Goal: Feedback & Contribution: Submit feedback/report problem

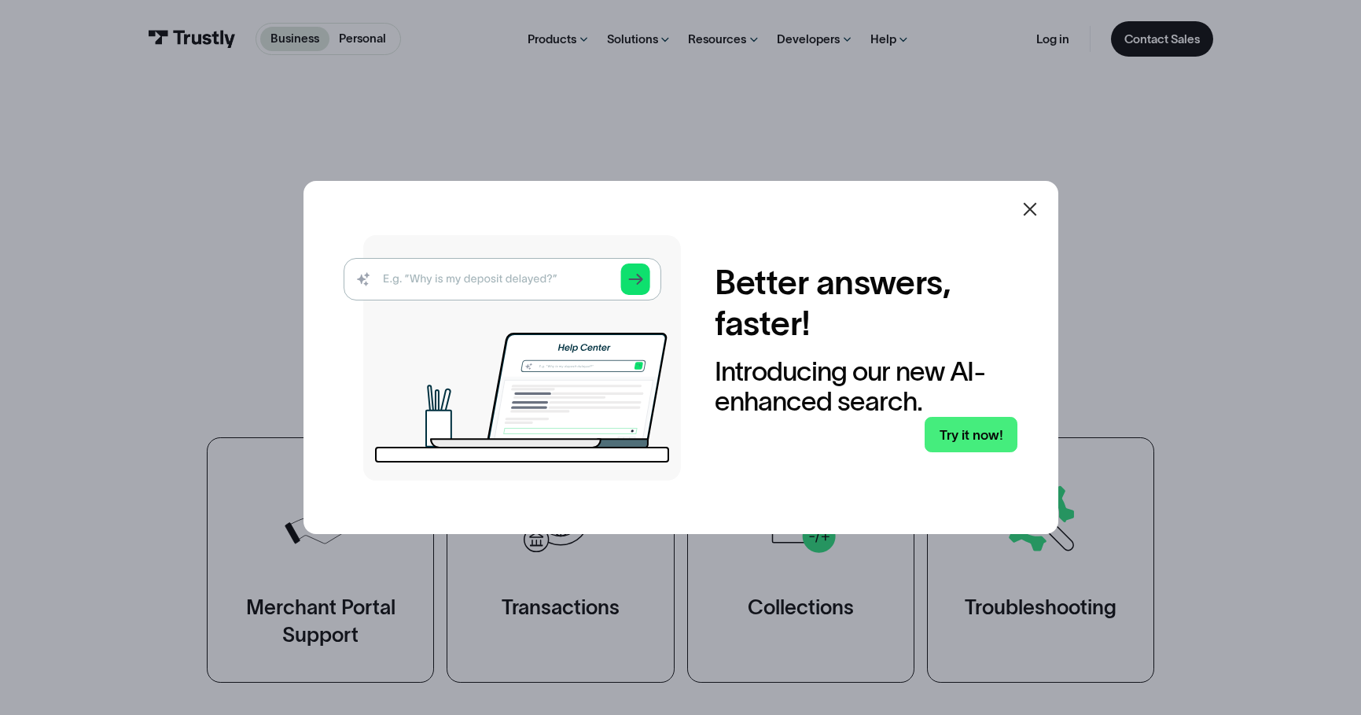
click at [554, 284] on img at bounding box center [512, 357] width 337 height 245
click at [557, 274] on img at bounding box center [512, 357] width 337 height 245
click at [984, 439] on link "Try it now!" at bounding box center [971, 434] width 92 height 35
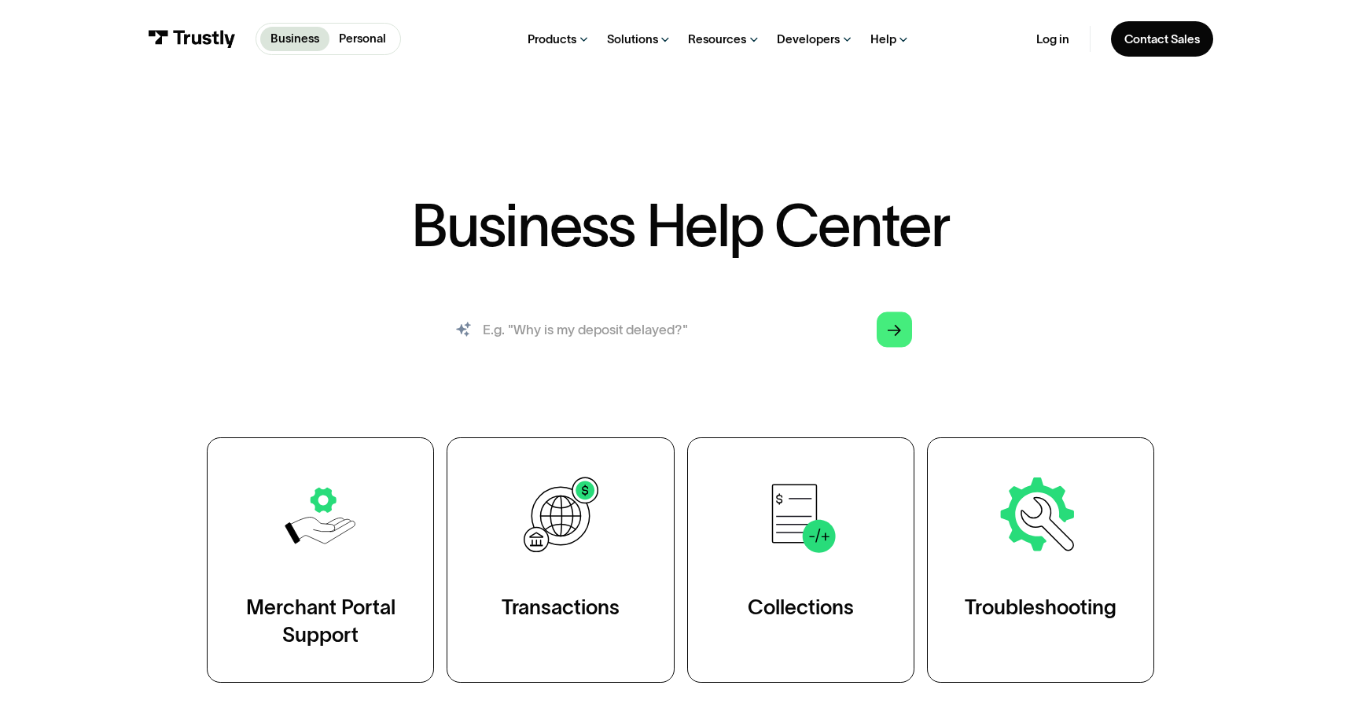
click at [657, 346] on input "search" at bounding box center [681, 329] width 491 height 54
type input "epibrowser"
click at [893, 336] on div "Arrow Right" at bounding box center [894, 328] width 13 height 13
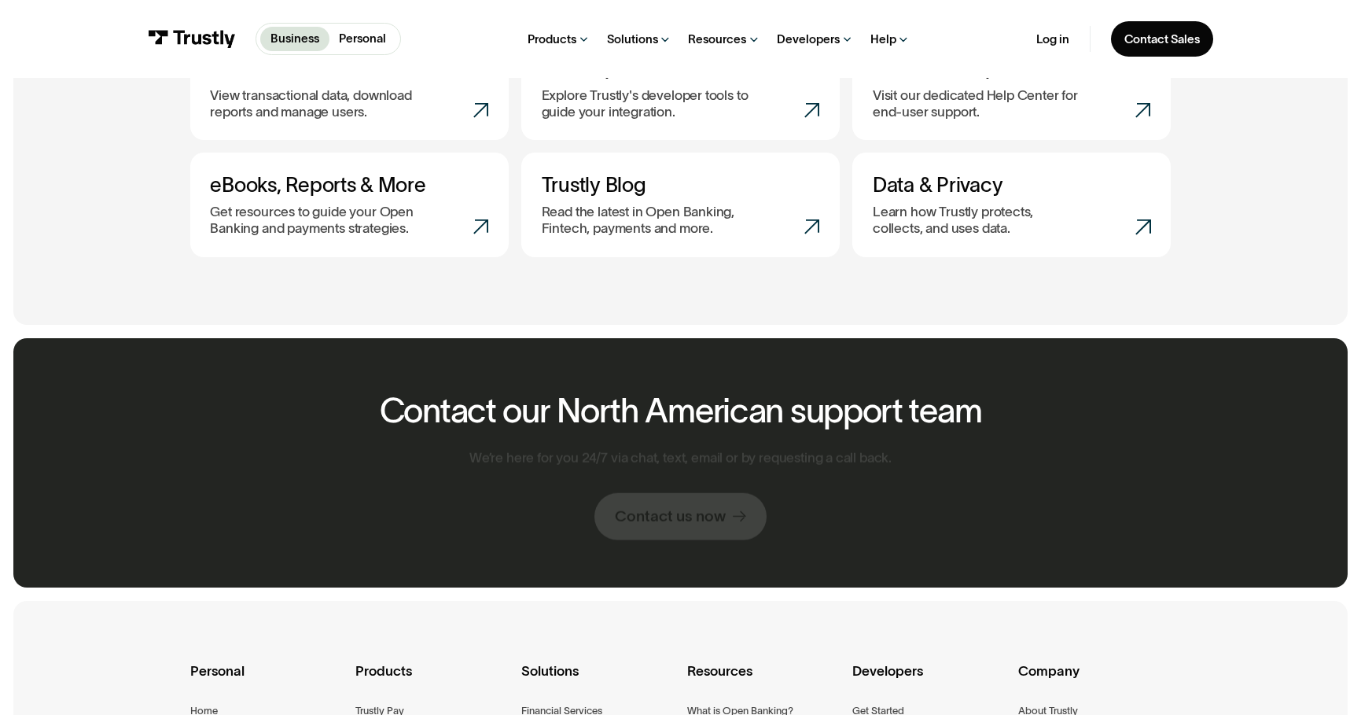
scroll to position [1022, 0]
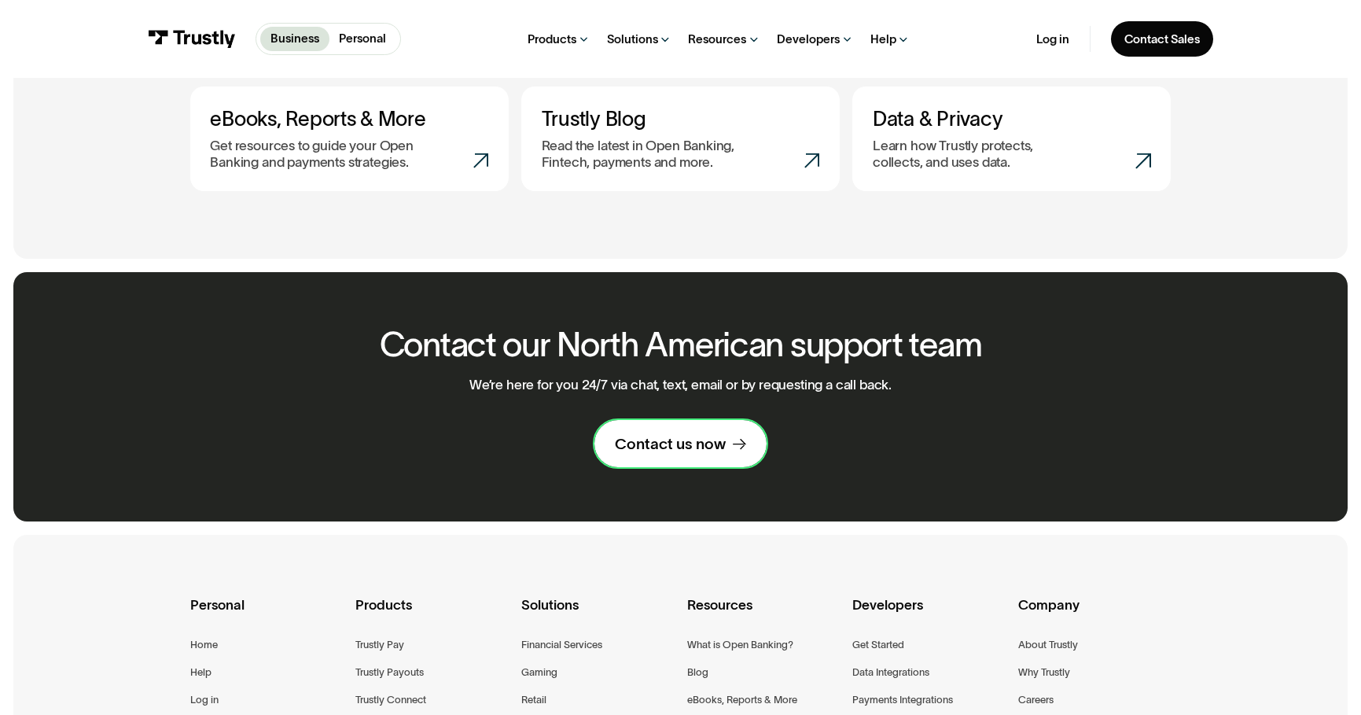
click at [613, 443] on link "Contact us now" at bounding box center [680, 443] width 171 height 47
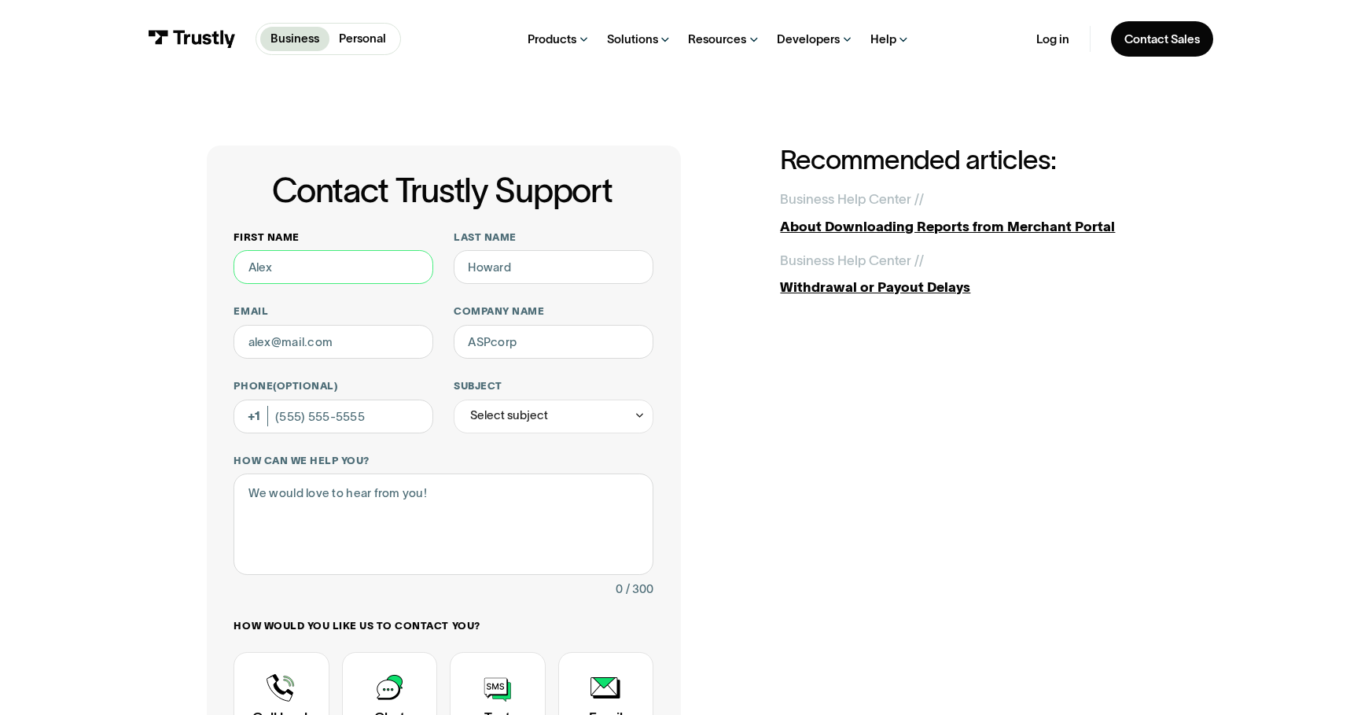
click at [278, 270] on input "First name" at bounding box center [334, 267] width 200 height 34
type input "shreem"
type input "brazi"
type input "johnmattinen@gmail.com"
click at [368, 415] on input "Phone (Optional)" at bounding box center [334, 417] width 200 height 34
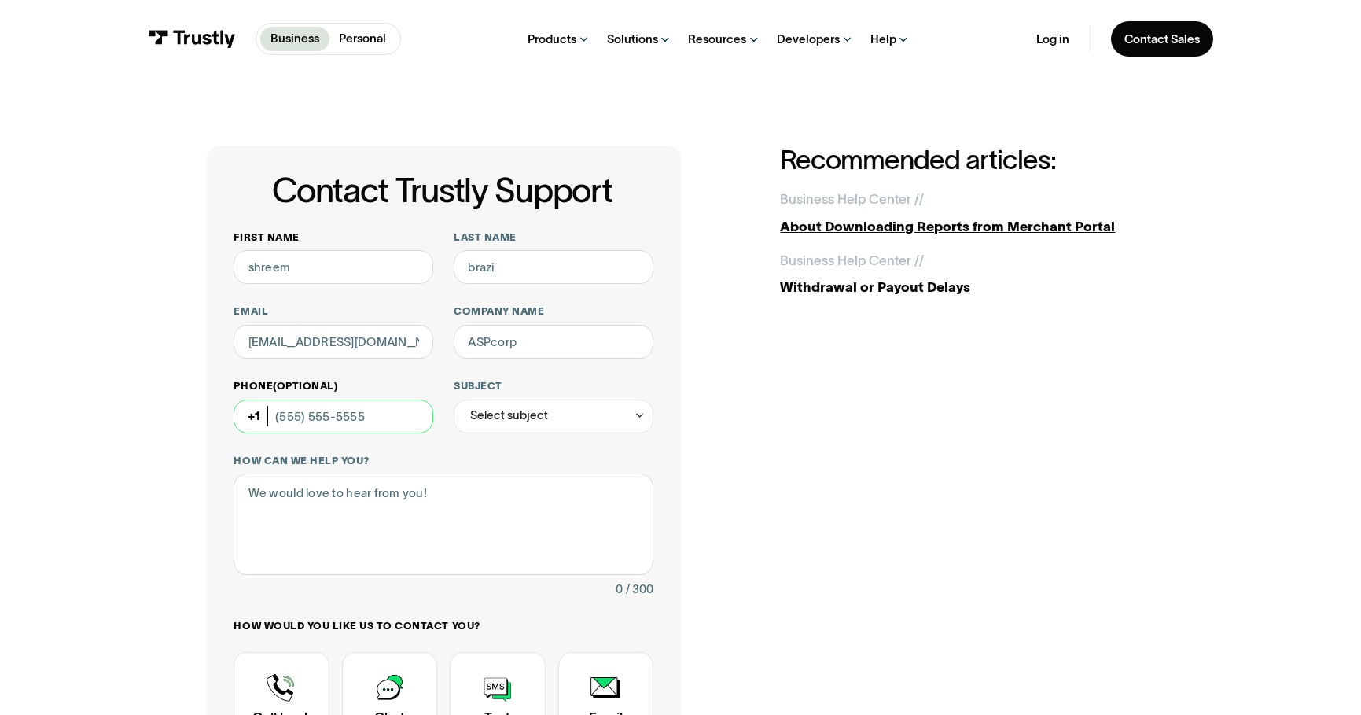
type input "[PHONE_NUMBER]"
click at [539, 425] on div "Select subject" at bounding box center [509, 415] width 78 height 20
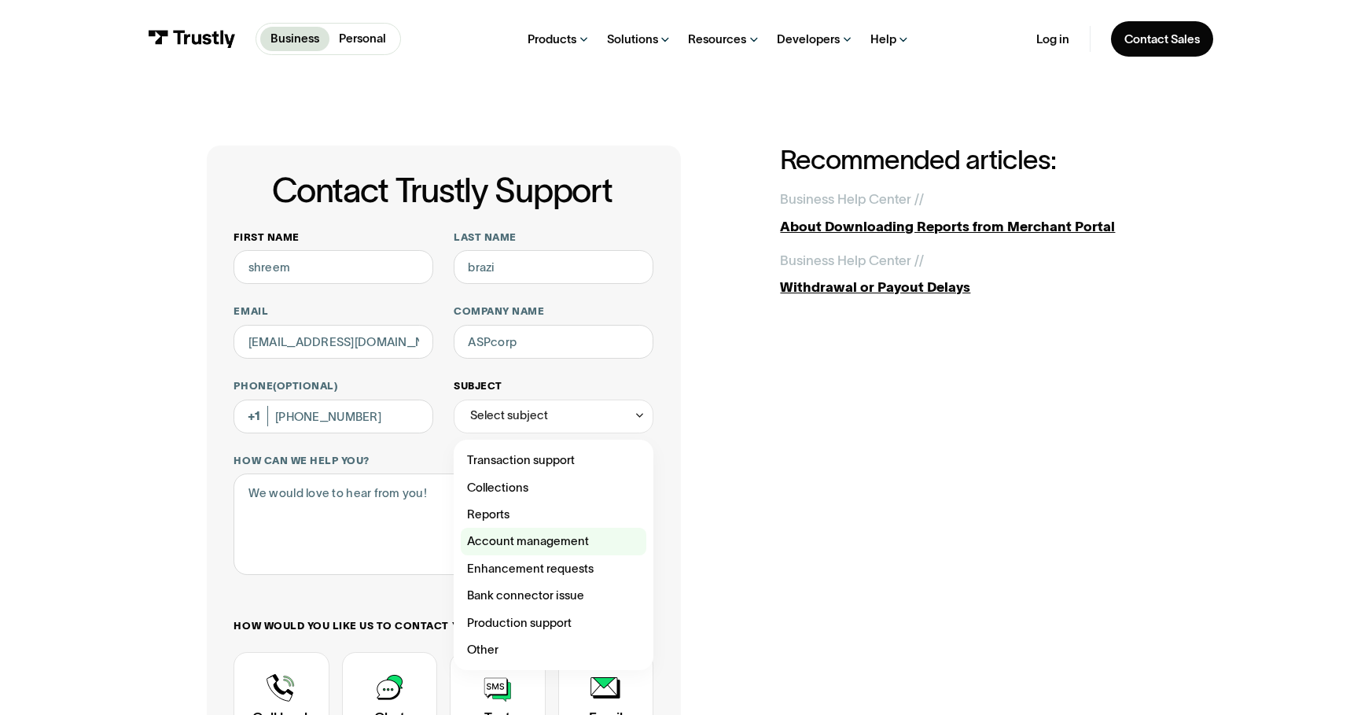
click at [521, 541] on div "Contact Trustly Support" at bounding box center [554, 541] width 186 height 27
type input "**********"
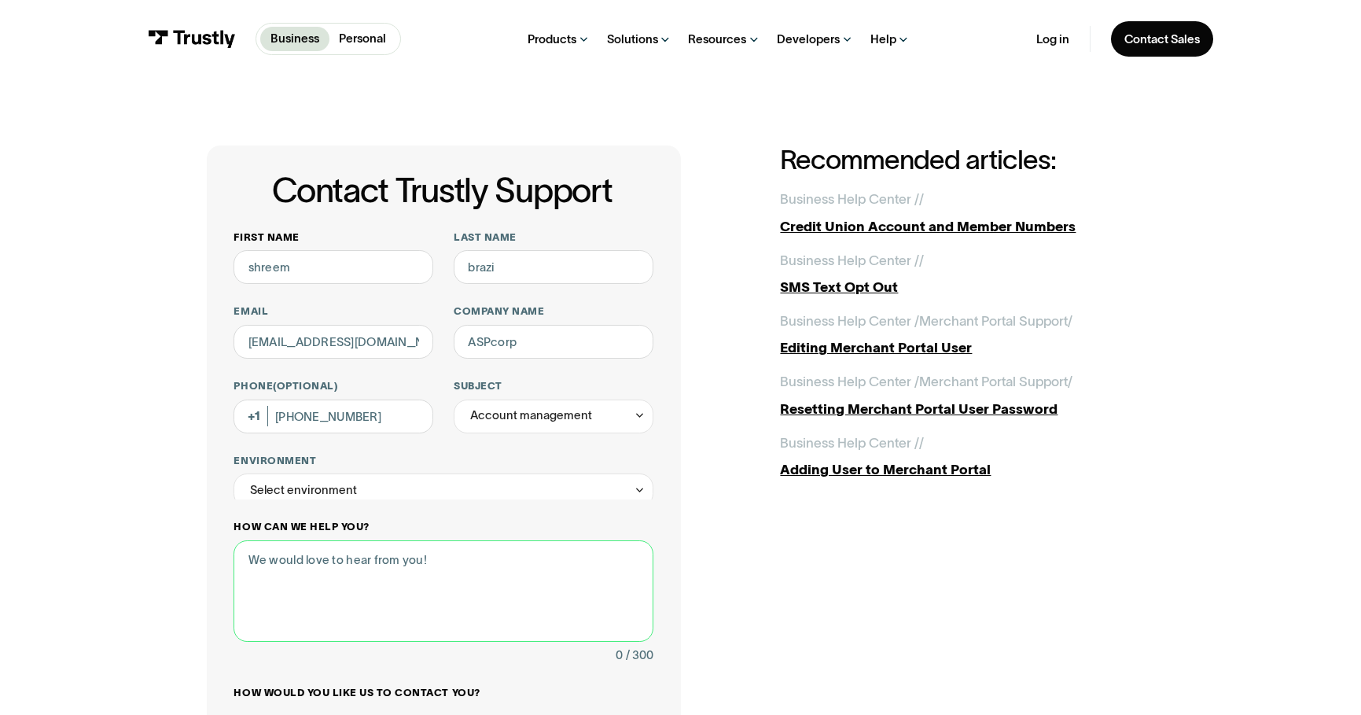
click at [437, 532] on div "How can we help you? 0 / 300" at bounding box center [444, 593] width 420 height 146
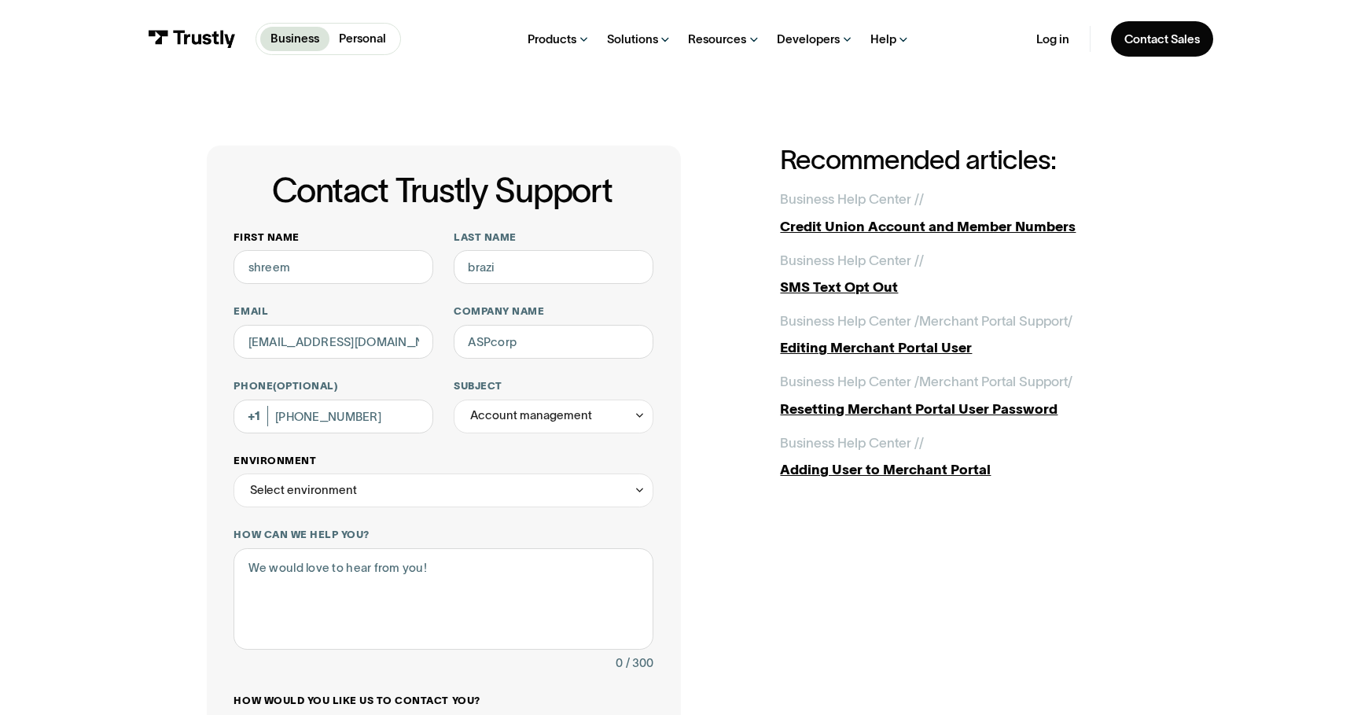
click at [425, 507] on div "Select environment" at bounding box center [444, 490] width 420 height 34
click at [391, 553] on div "Contact Trustly Support" at bounding box center [444, 561] width 406 height 27
type input "**********"
click at [437, 492] on div "Production" at bounding box center [444, 490] width 420 height 34
click at [337, 612] on textarea "How can we help you?" at bounding box center [444, 598] width 420 height 101
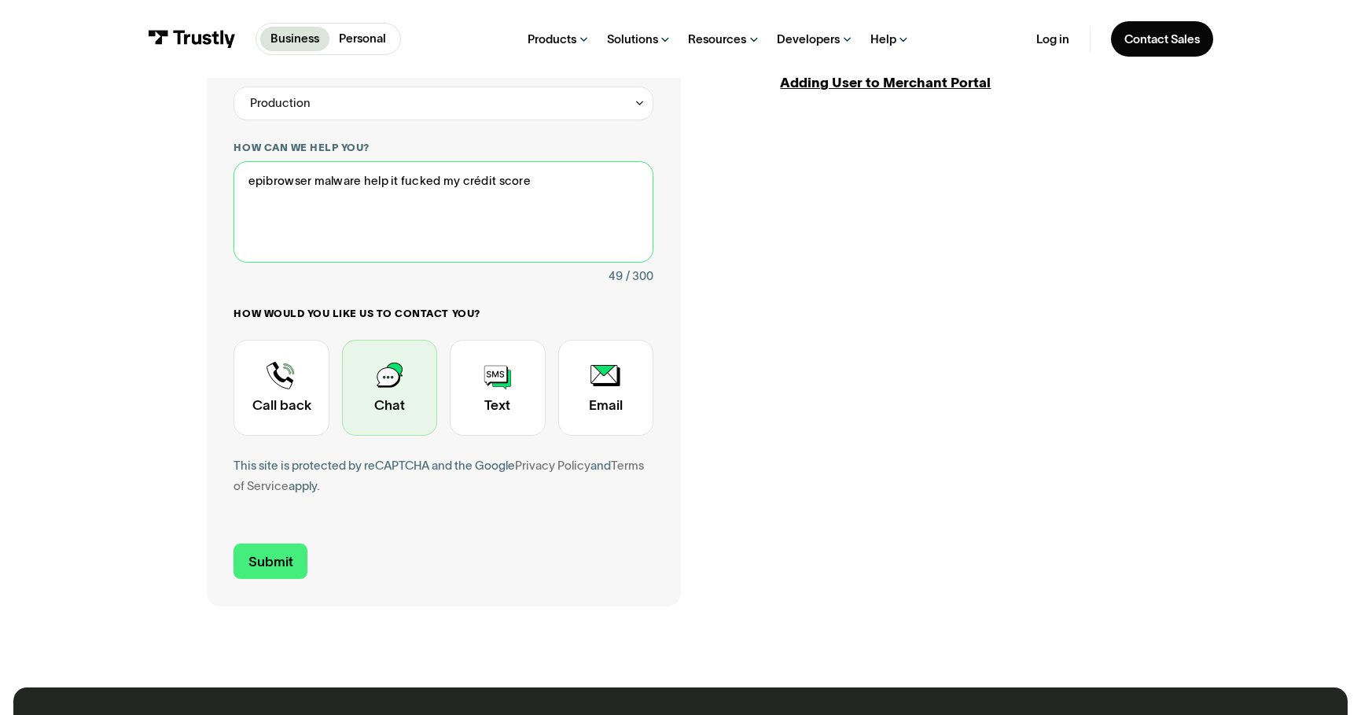
scroll to position [393, 0]
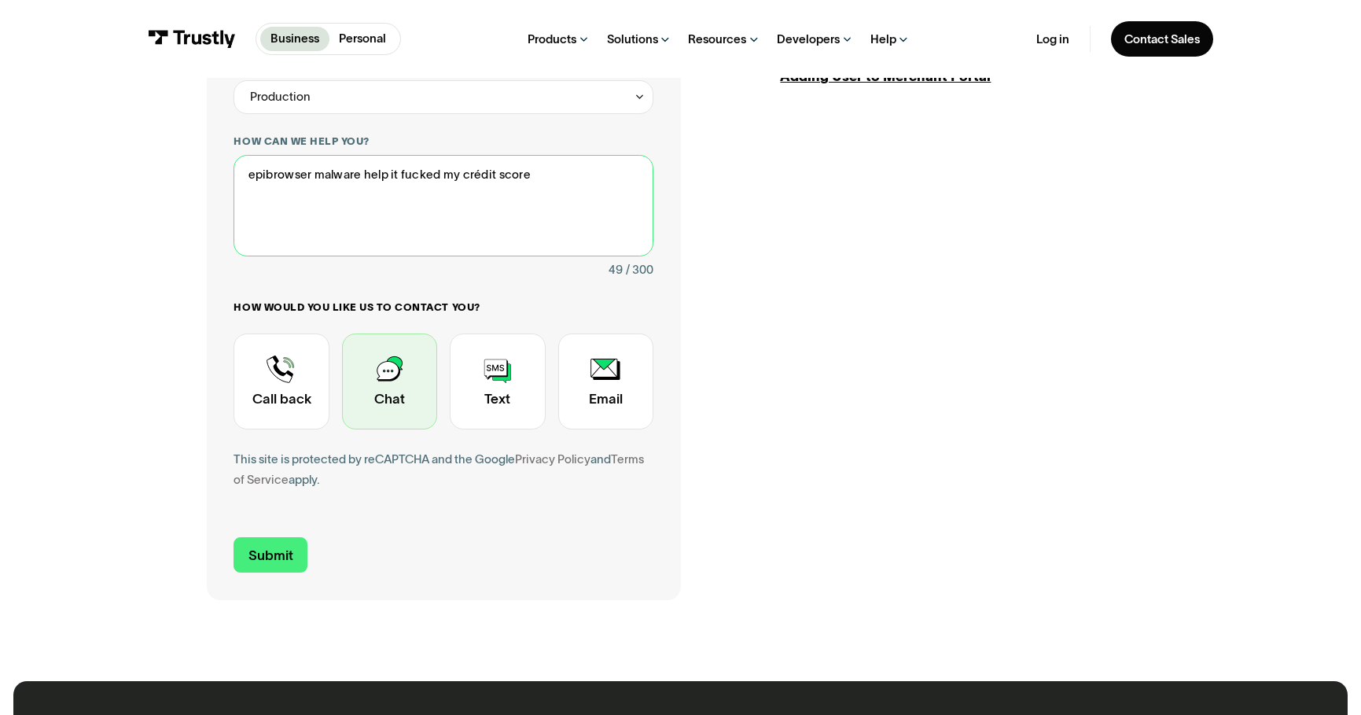
type textarea "epibrowser malware help it fucked my crédit score"
click at [363, 385] on div "Contact Trustly Support" at bounding box center [389, 381] width 95 height 96
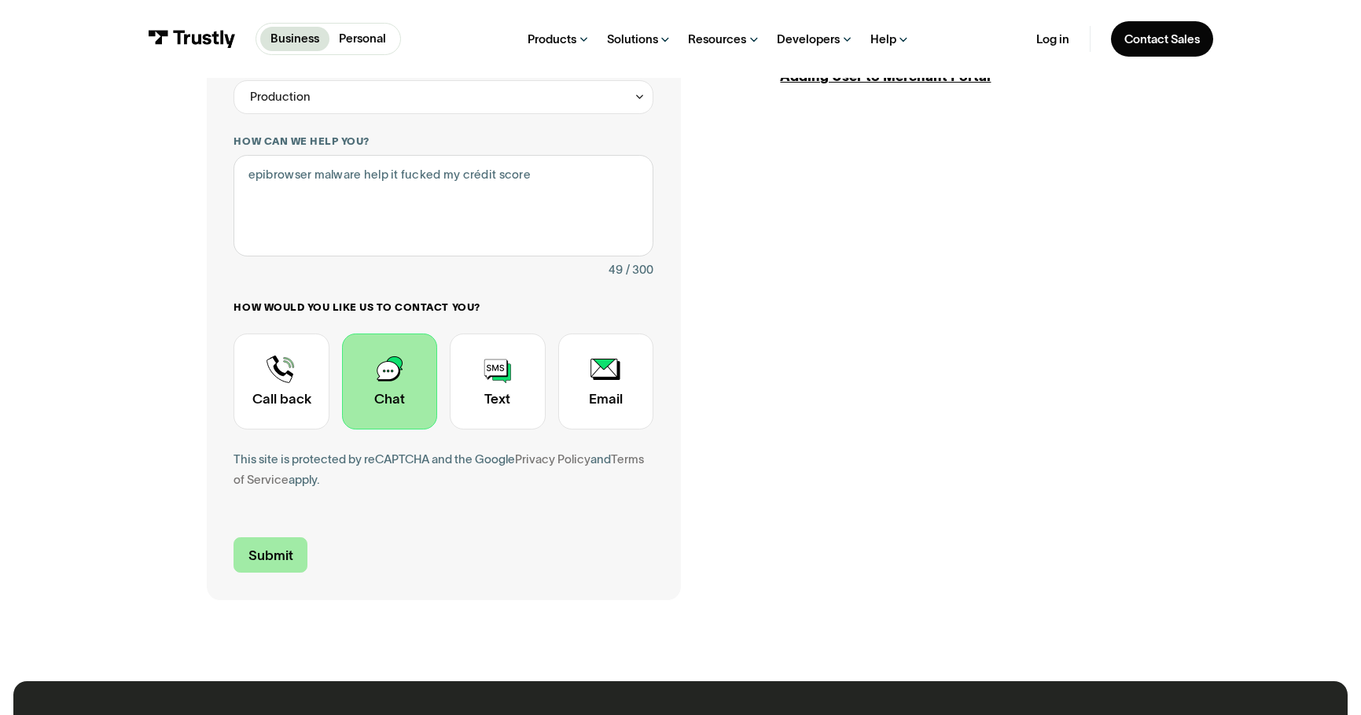
click at [259, 566] on input "Submit" at bounding box center [270, 554] width 73 height 35
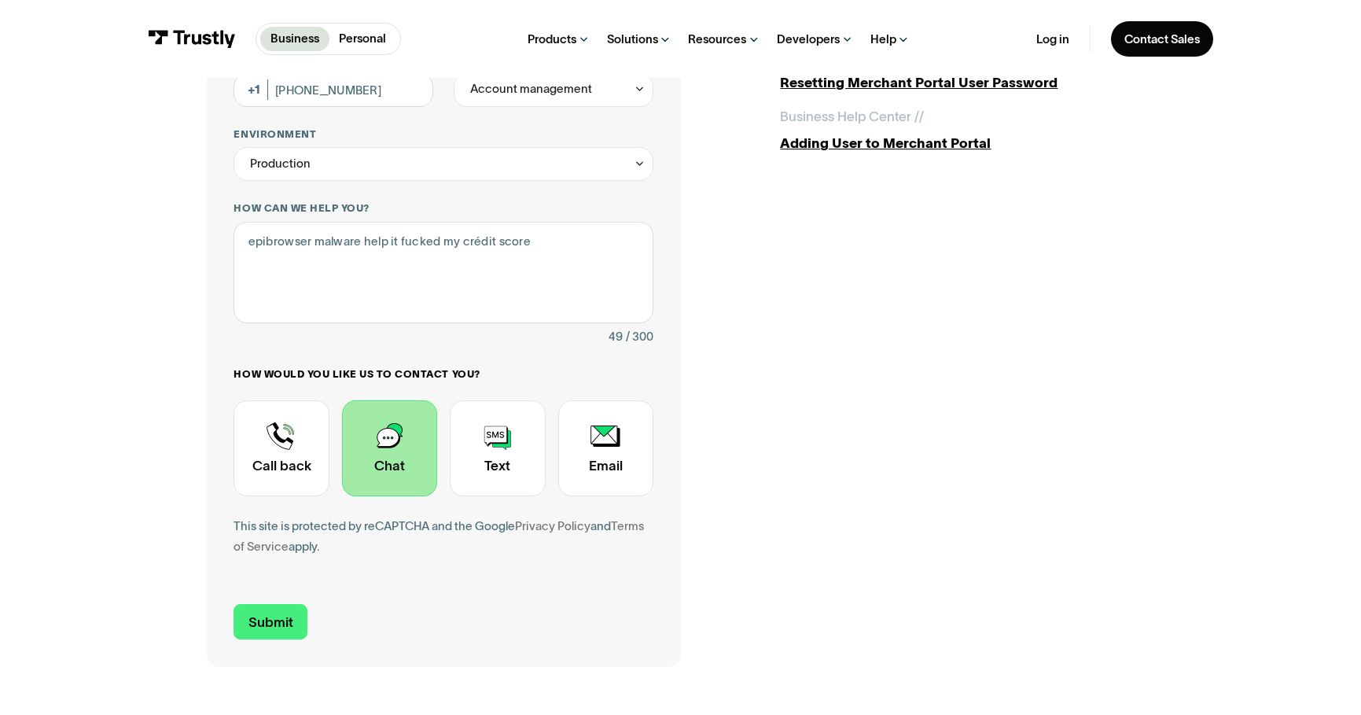
click at [525, 60] on div "Products Open Banking Payments Trustly Pay Trustly Payouts Open Banking Data Tr…" at bounding box center [719, 39] width 636 height 78
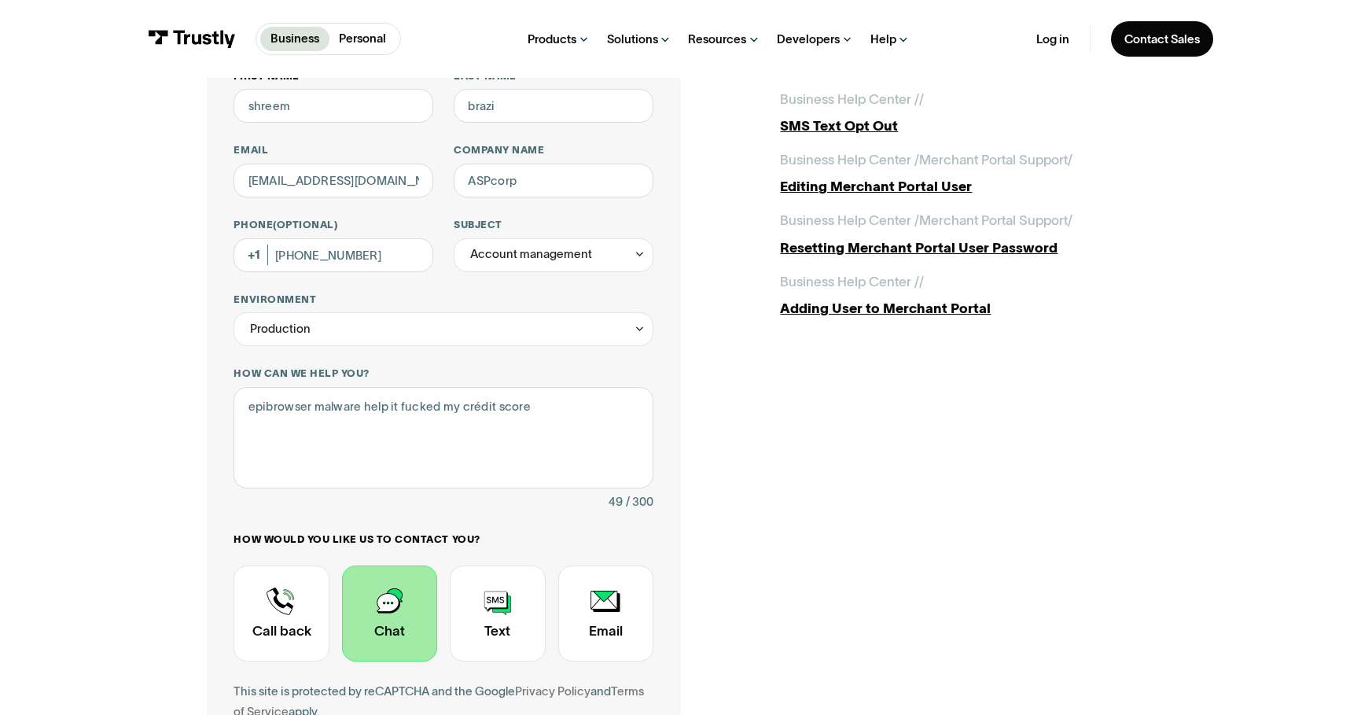
scroll to position [90, 0]
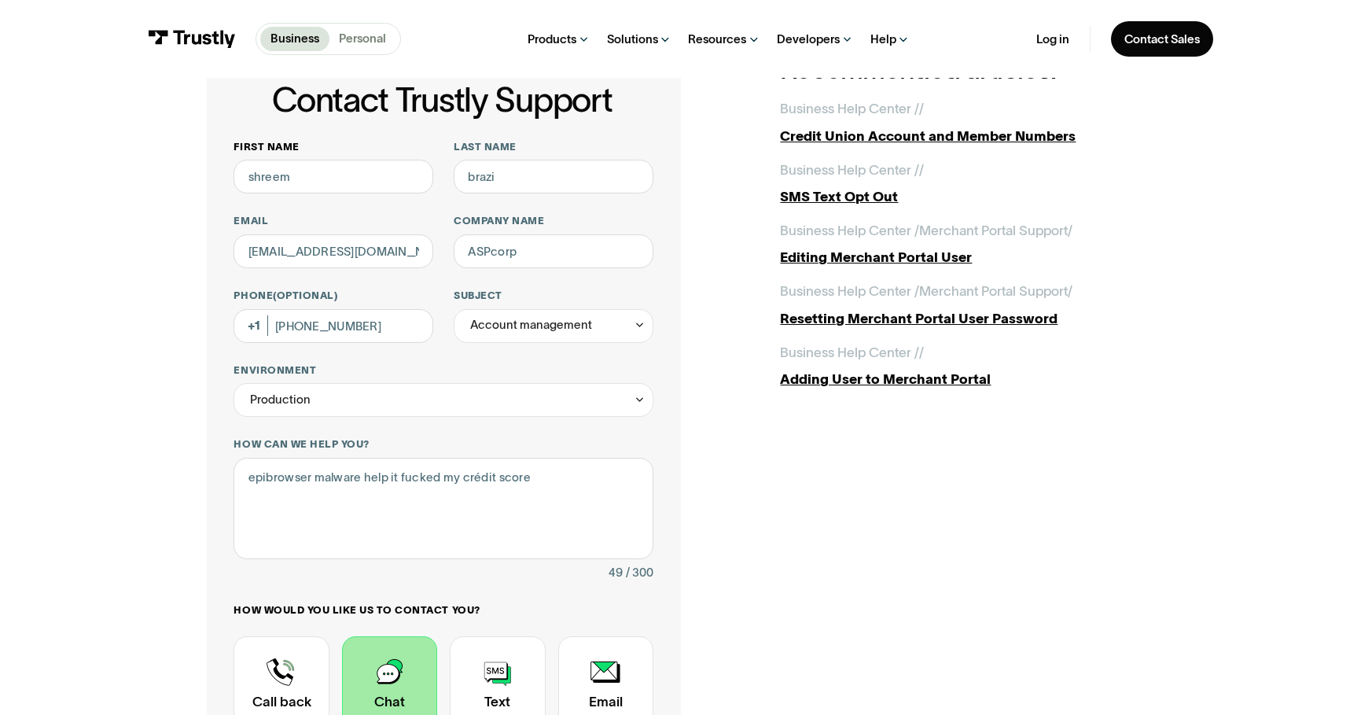
click at [352, 38] on p "Personal" at bounding box center [362, 39] width 47 height 18
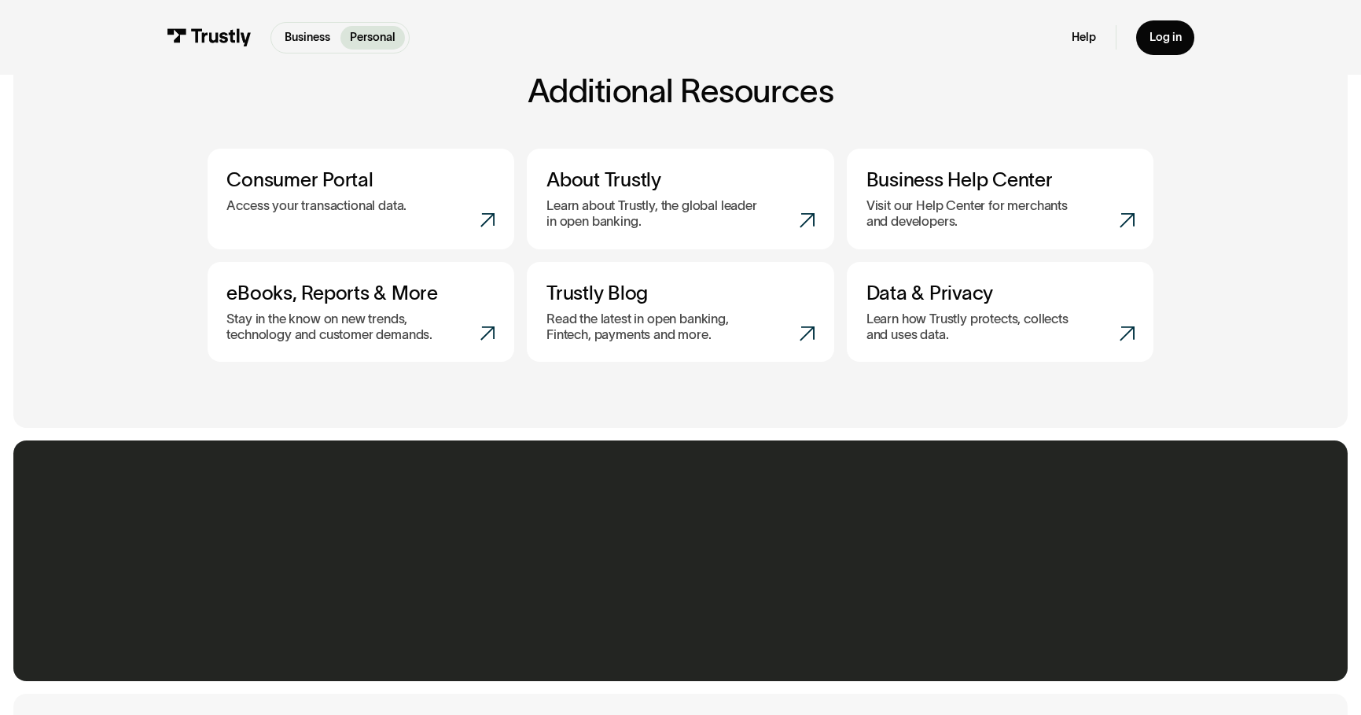
scroll to position [708, 0]
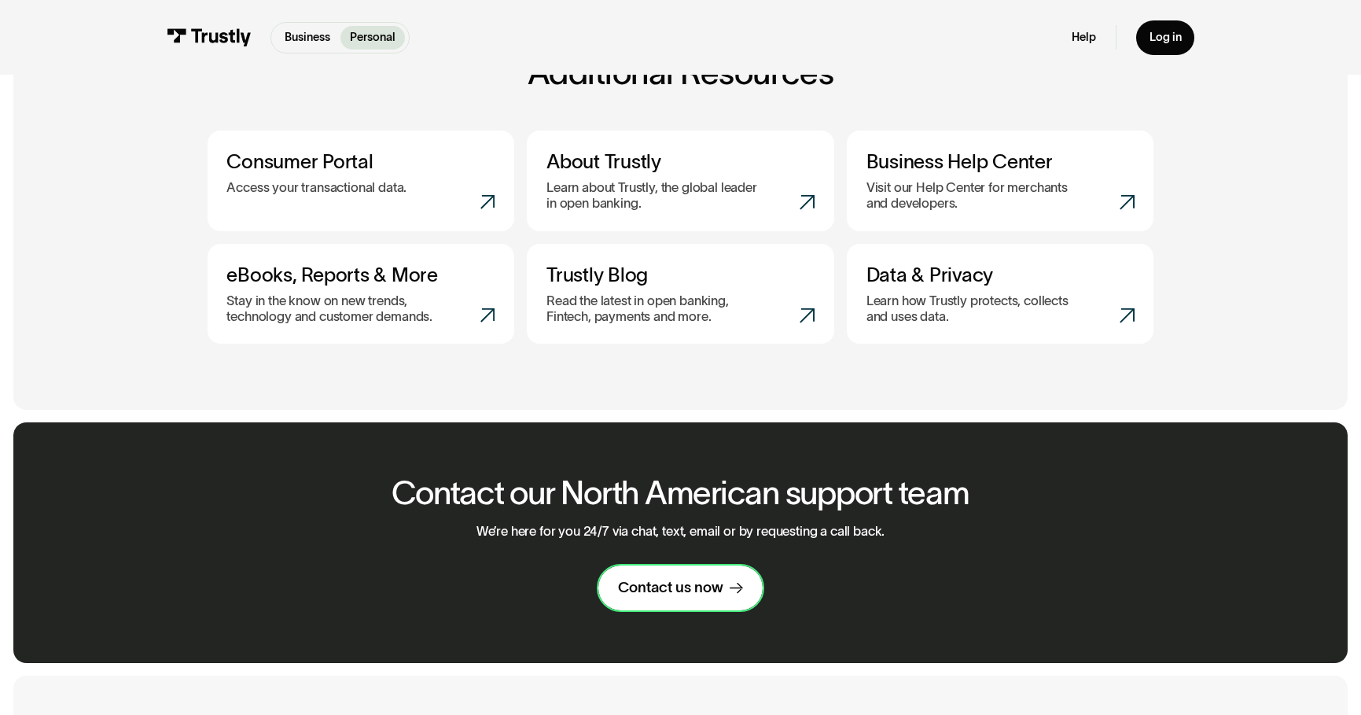
click at [673, 597] on div "Contact us now" at bounding box center [670, 587] width 105 height 19
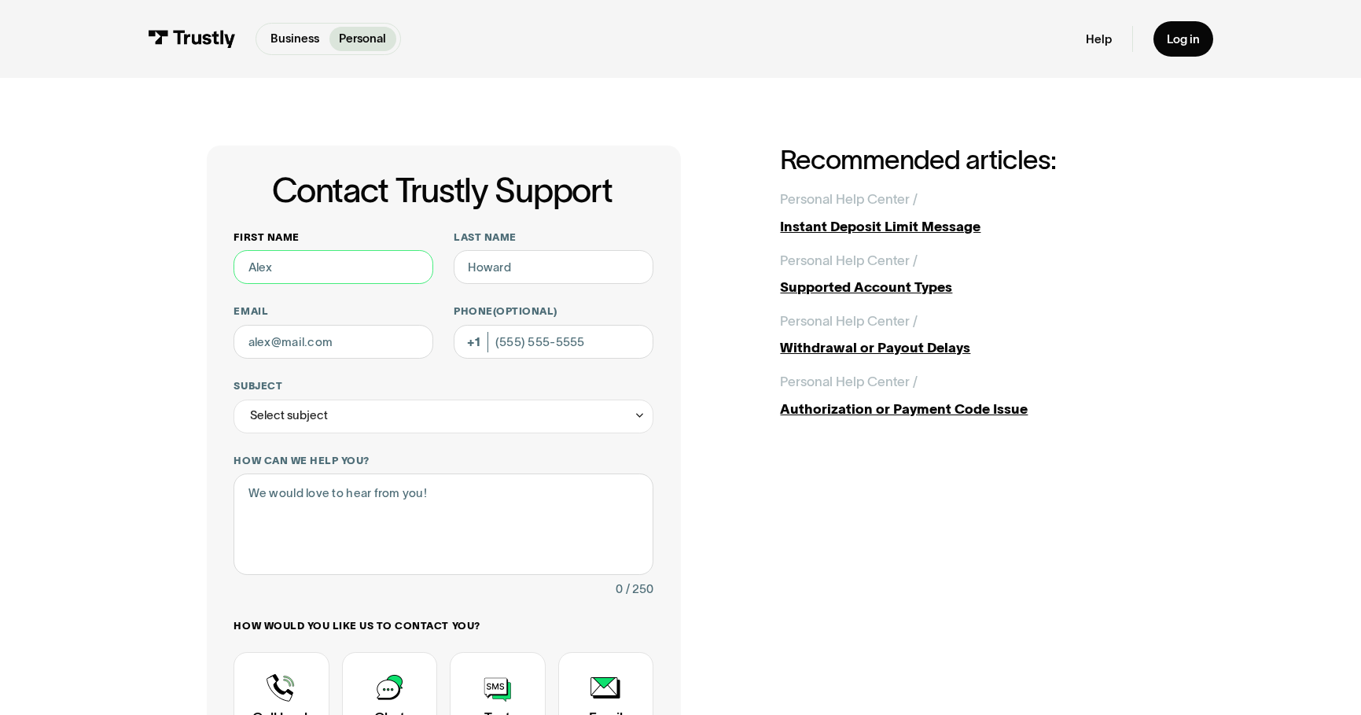
click at [307, 264] on input "First name" at bounding box center [334, 267] width 200 height 34
type input "shreem"
type input "brazi"
type input "johnmattinen@gmail.com"
type input "(815) 790-5577"
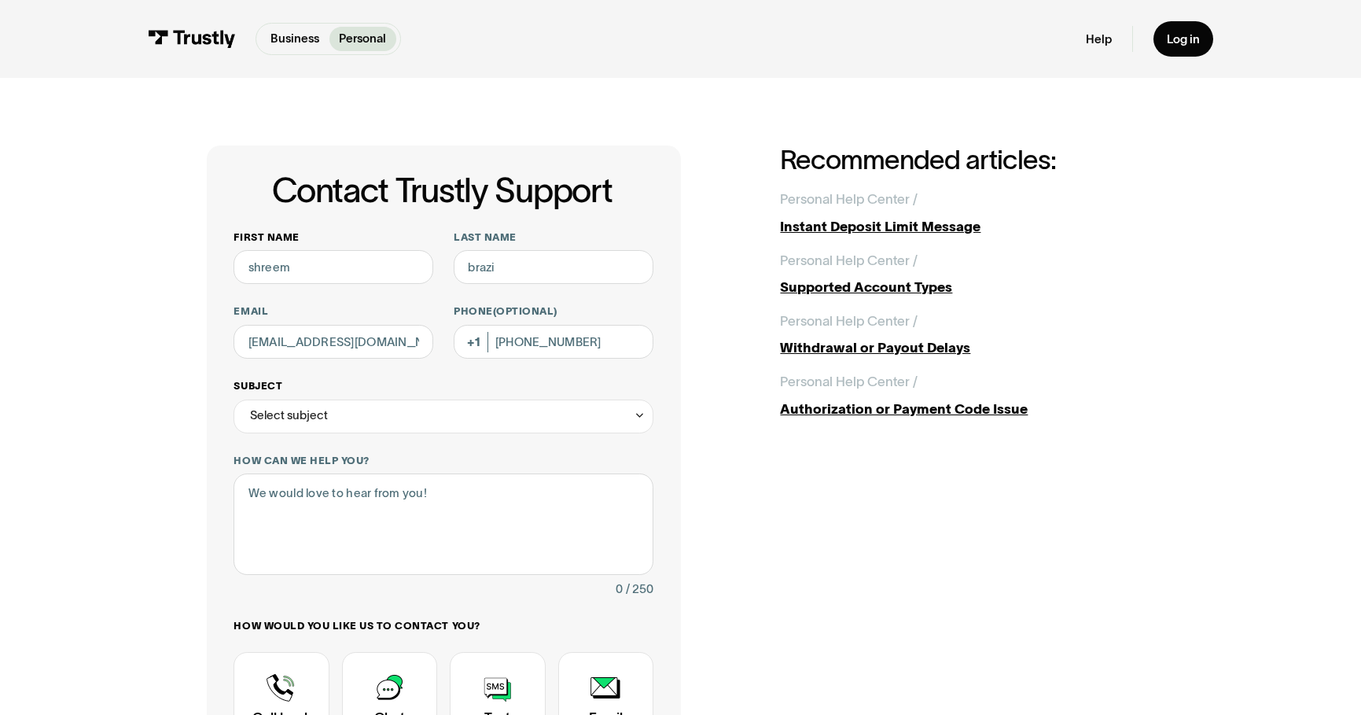
click at [317, 411] on div "Select subject" at bounding box center [289, 415] width 78 height 20
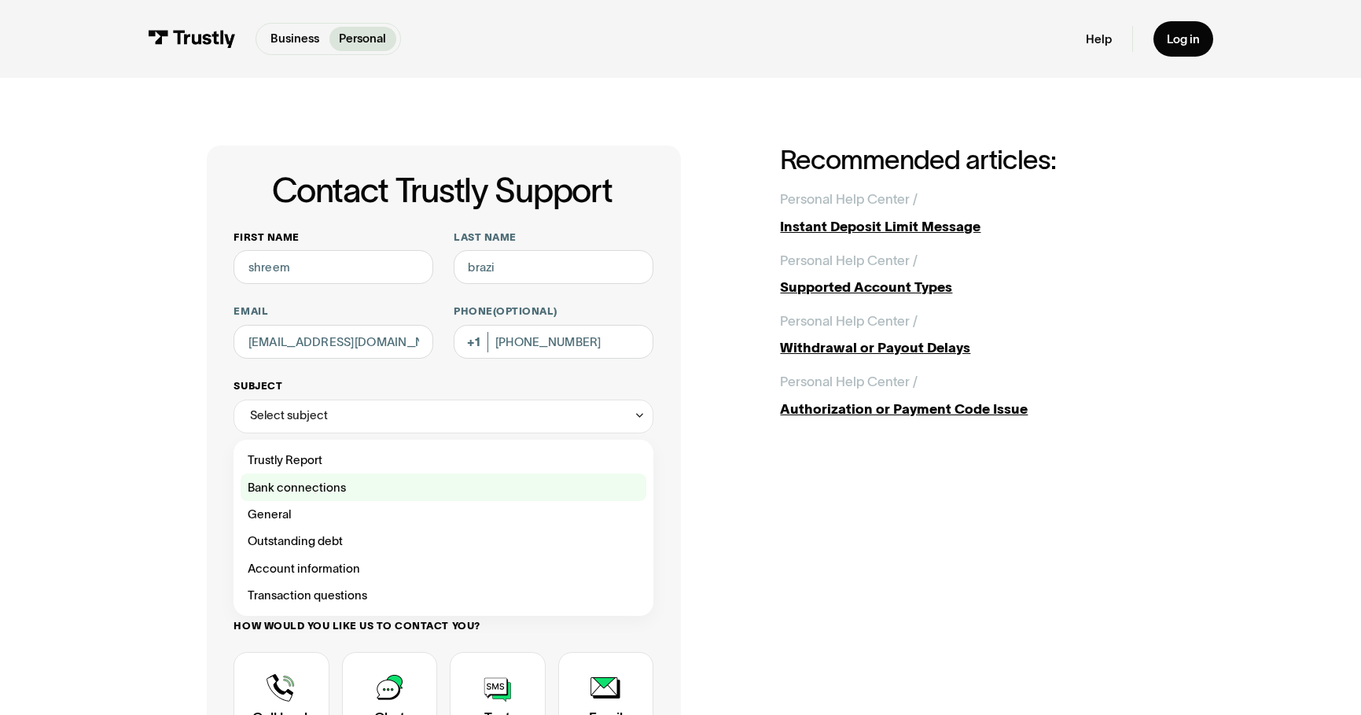
click at [316, 488] on div "Contact Trustly Support" at bounding box center [444, 486] width 406 height 27
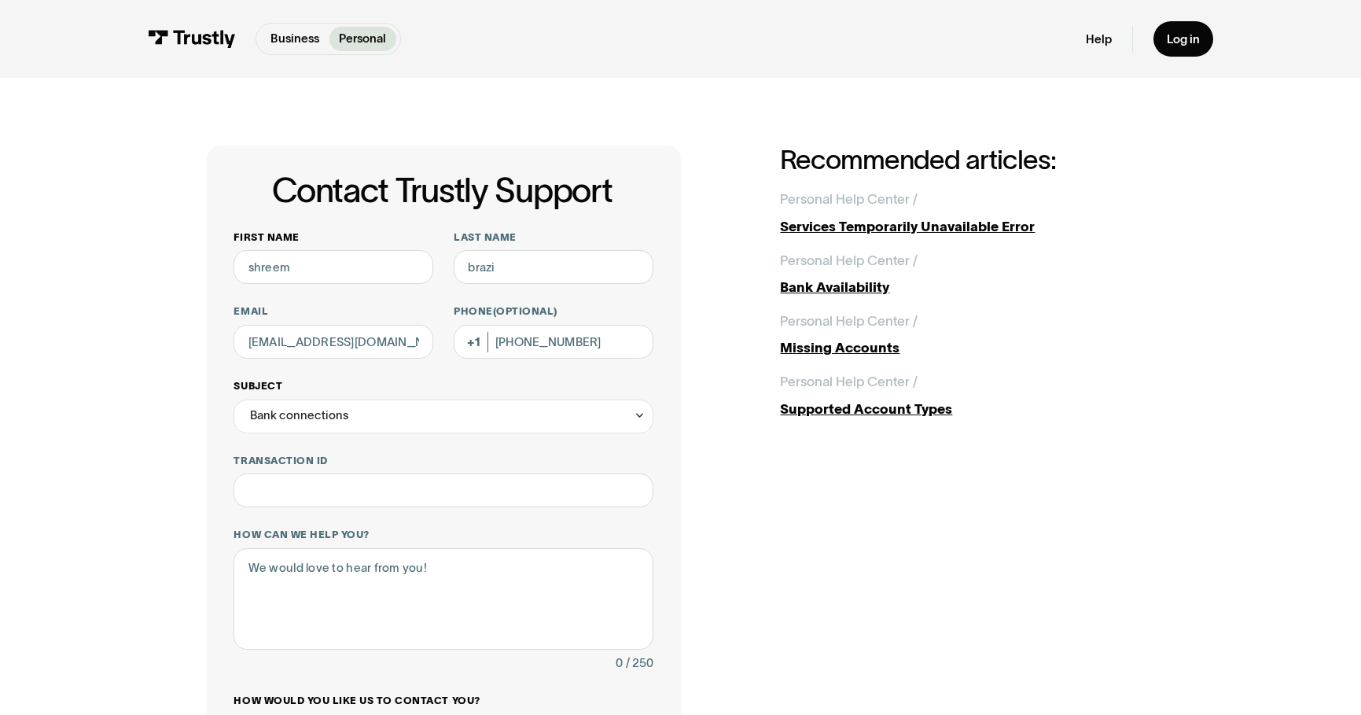
click at [343, 420] on div "Bank connections" at bounding box center [299, 415] width 98 height 20
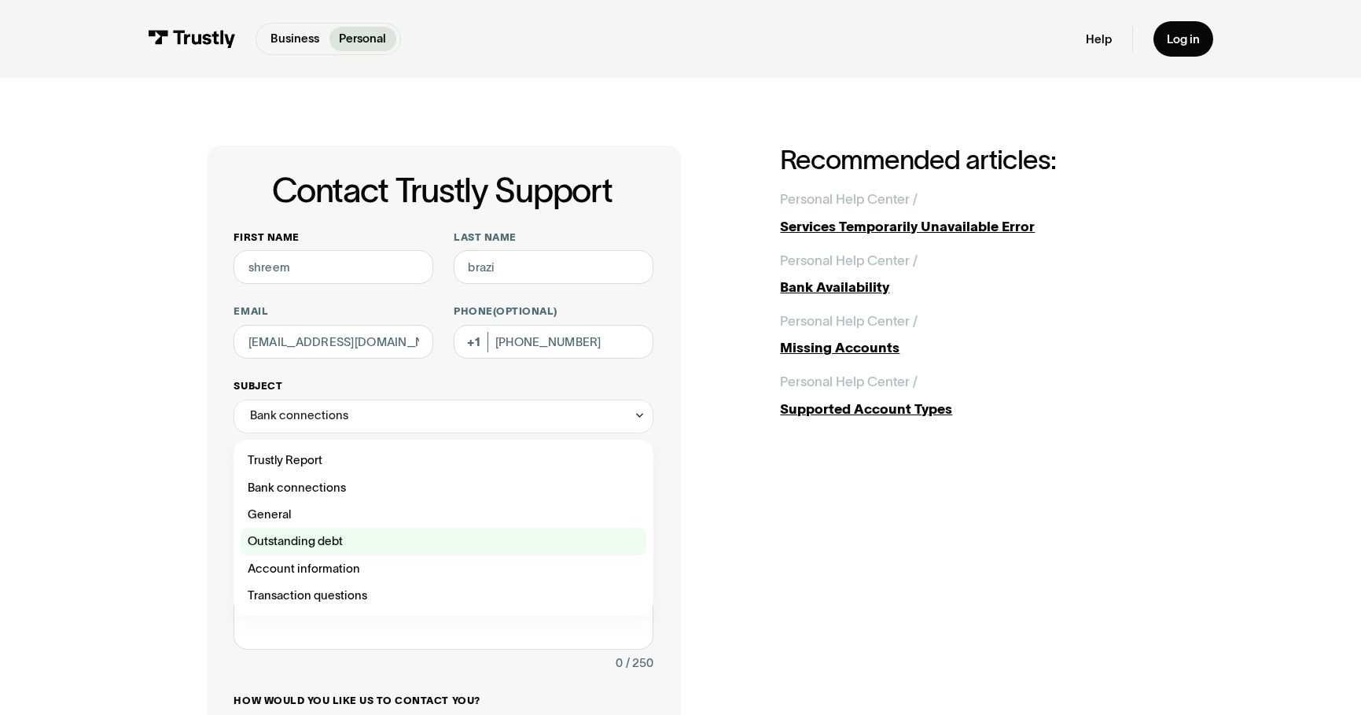
click at [314, 549] on div "Contact Trustly Support" at bounding box center [444, 541] width 406 height 27
type input "**********"
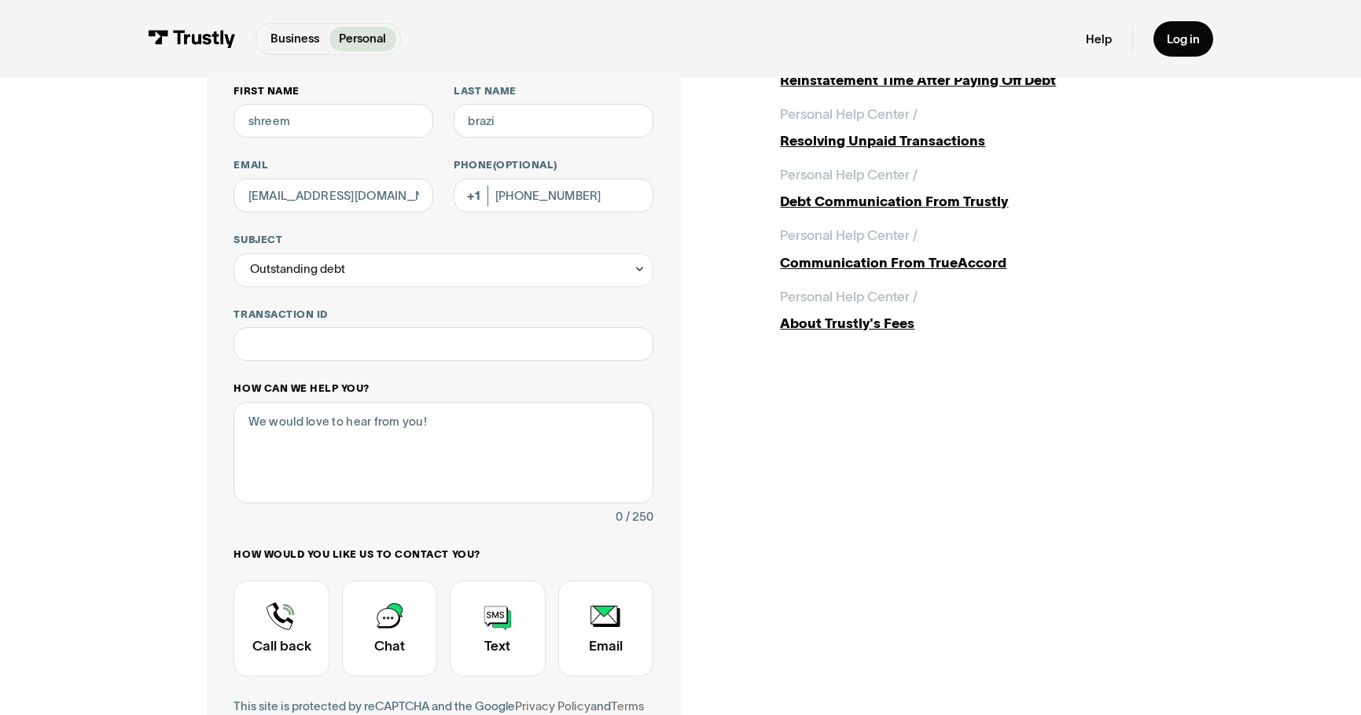
scroll to position [157, 0]
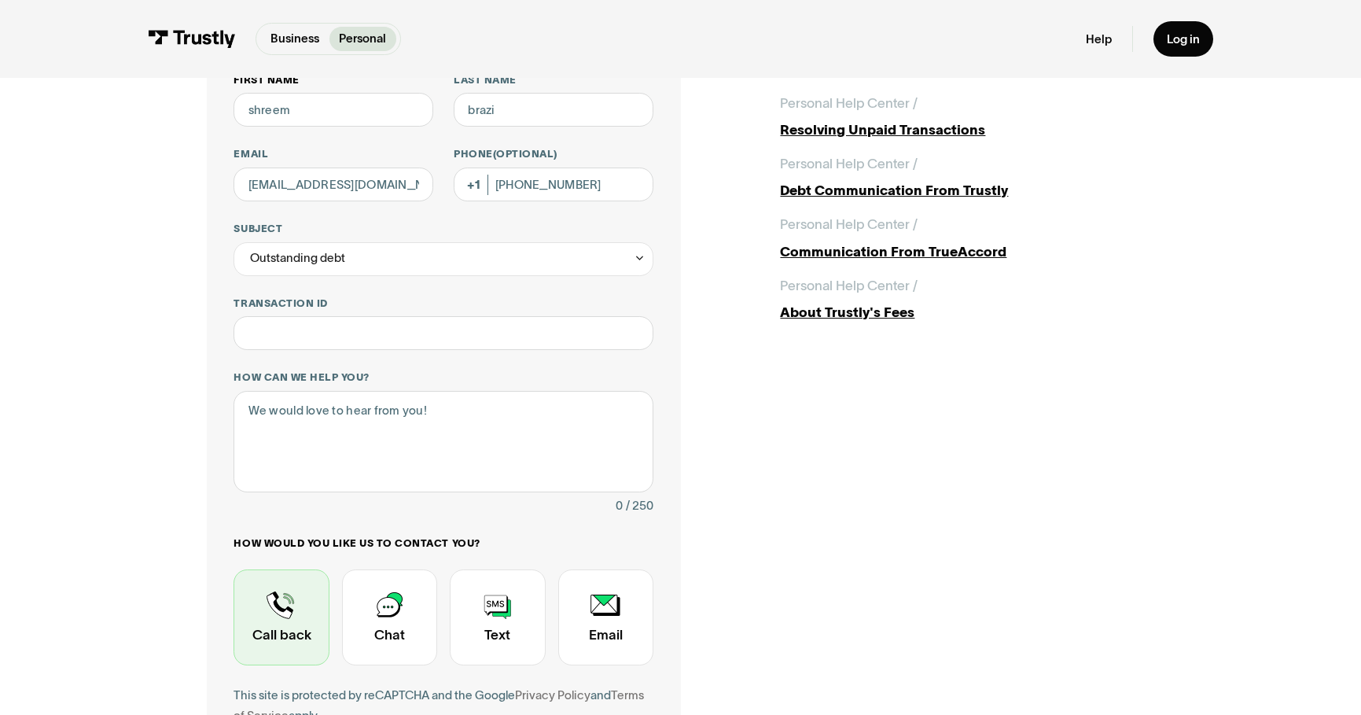
click at [262, 606] on div "Contact Trustly Support" at bounding box center [281, 617] width 95 height 96
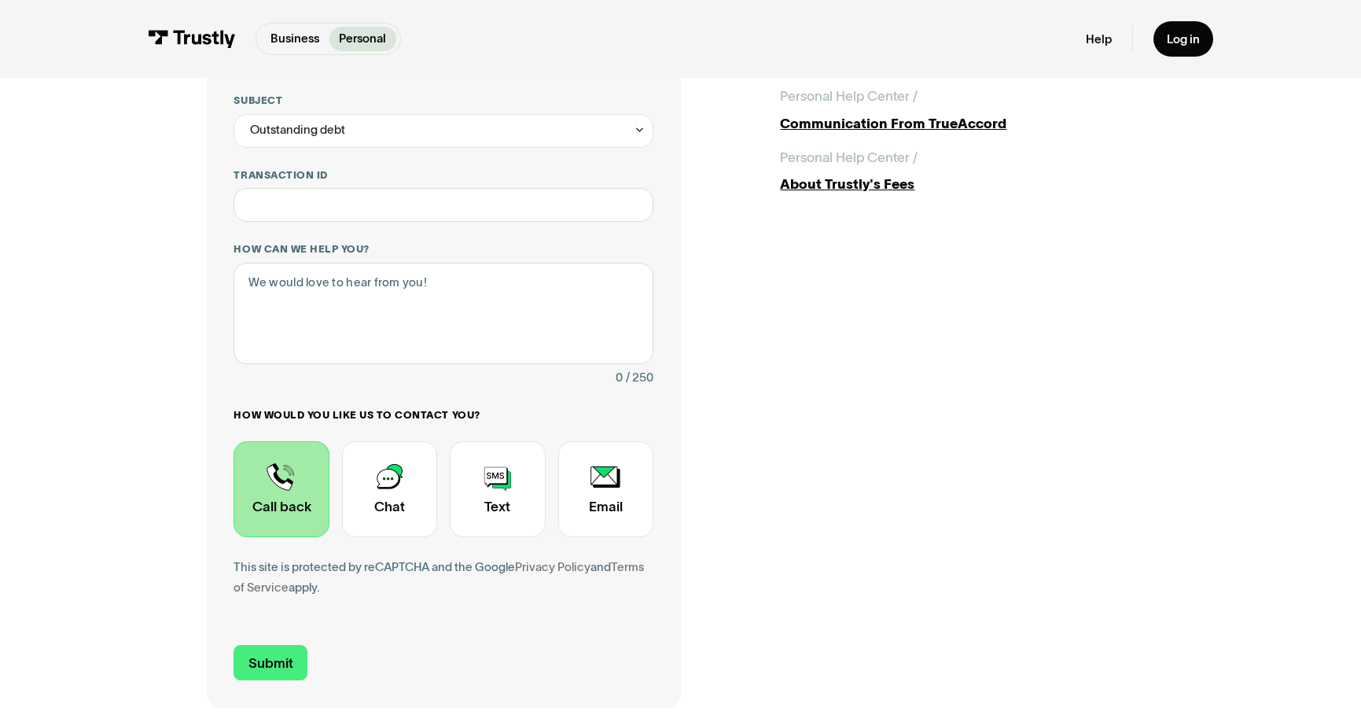
scroll to position [315, 0]
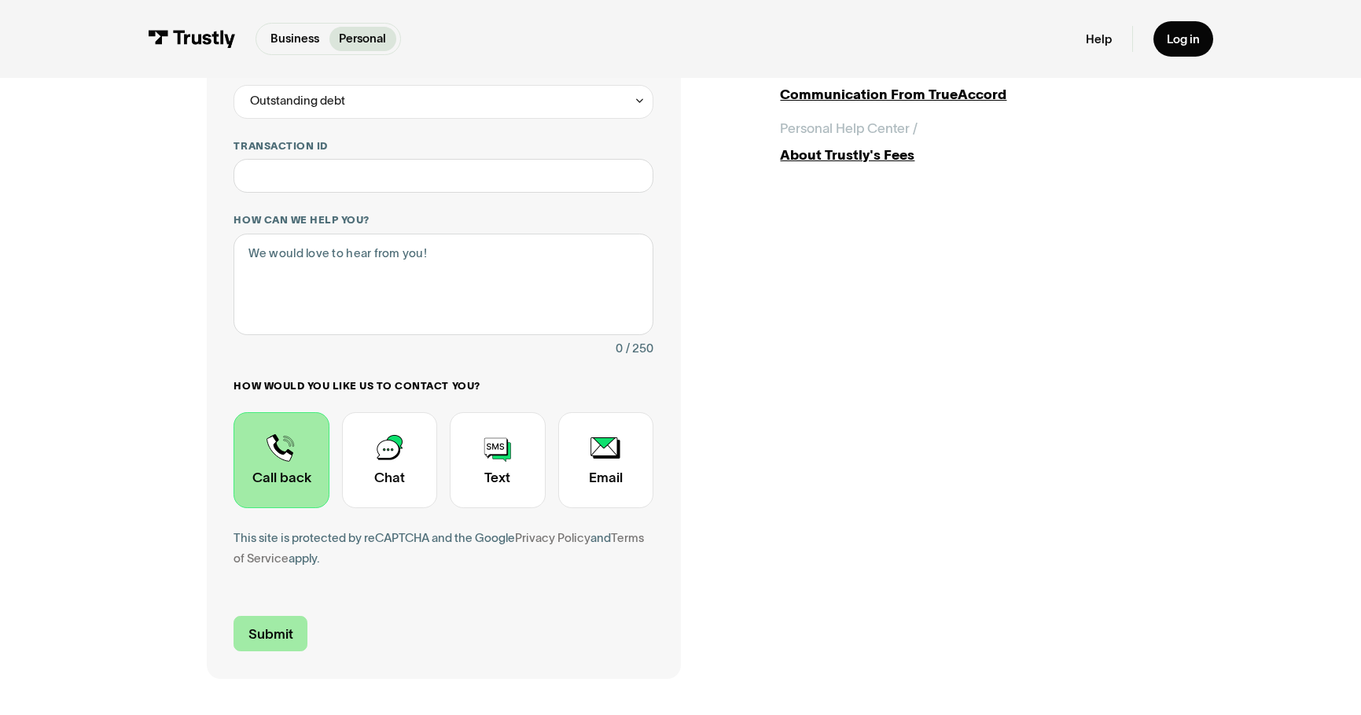
click at [269, 621] on input "Submit" at bounding box center [270, 633] width 73 height 35
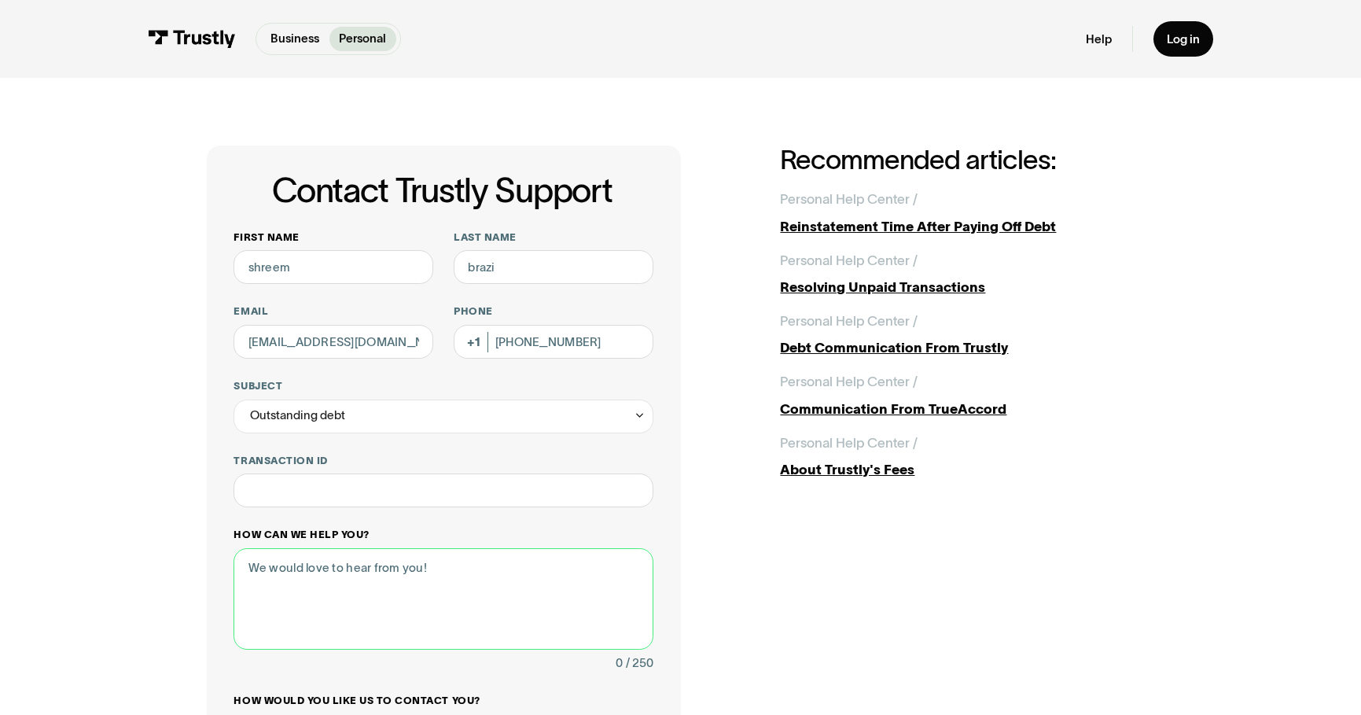
scroll to position [236, 0]
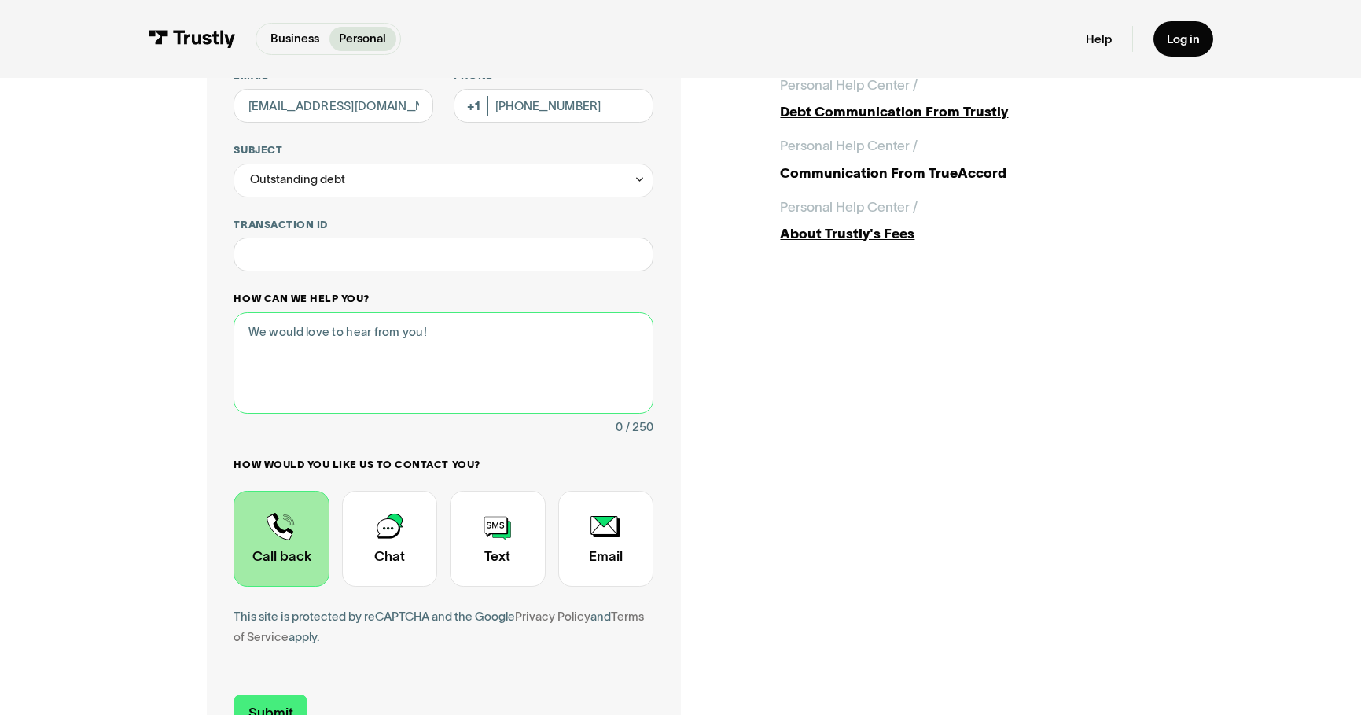
click at [484, 336] on textarea "How can we help you?" at bounding box center [444, 362] width 420 height 101
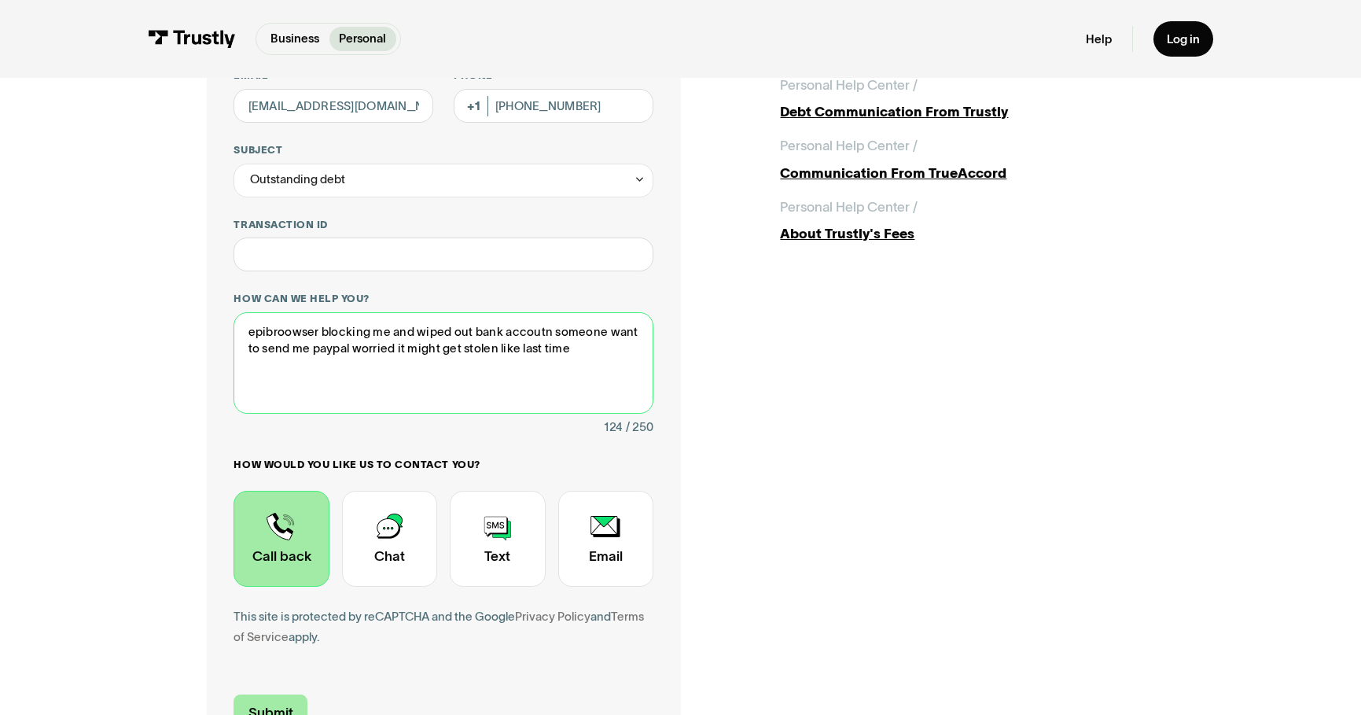
type textarea "epibroowser blocking me and wiped out bank accoutn someone want to send me payp…"
click at [245, 703] on input "Submit" at bounding box center [270, 711] width 73 height 35
type input "+18157905577"
